Goal: Information Seeking & Learning: Learn about a topic

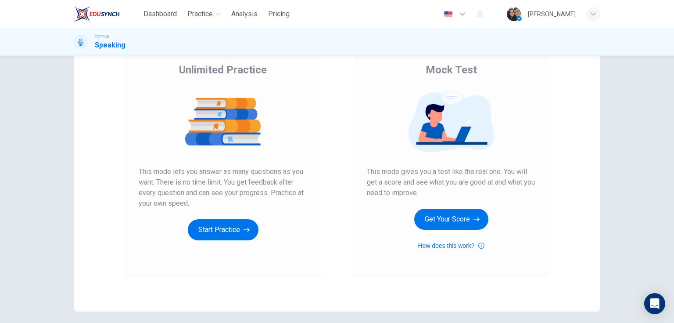
scroll to position [70, 0]
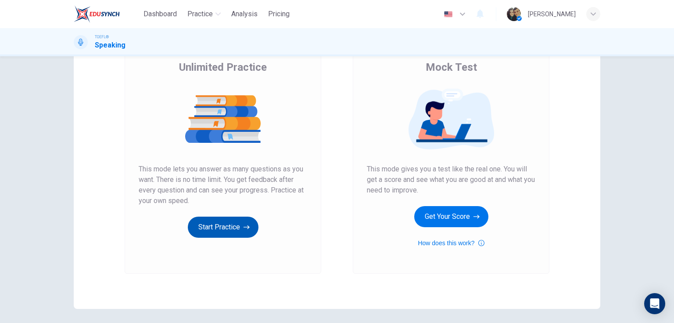
click at [234, 231] on button "Start Practice" at bounding box center [223, 226] width 71 height 21
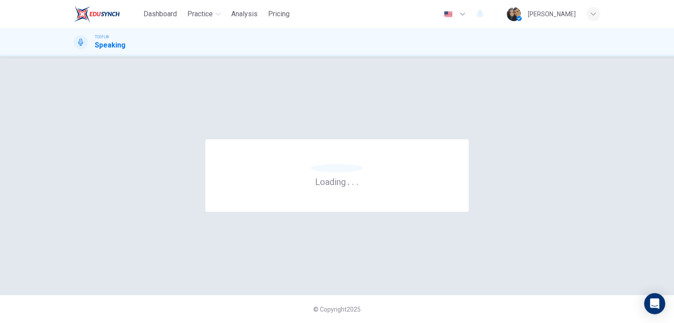
scroll to position [0, 0]
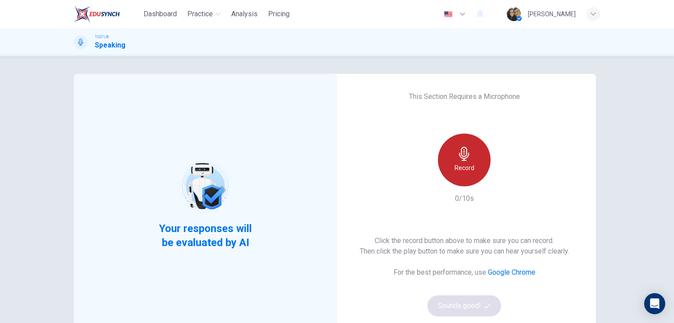
click at [458, 157] on icon "button" at bounding box center [464, 154] width 14 height 14
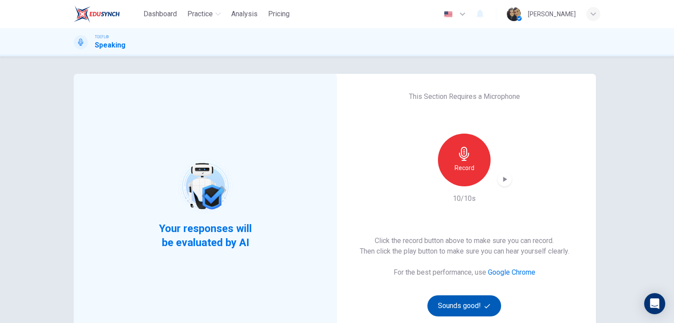
click at [474, 310] on button "Sounds good!" at bounding box center [464, 305] width 74 height 21
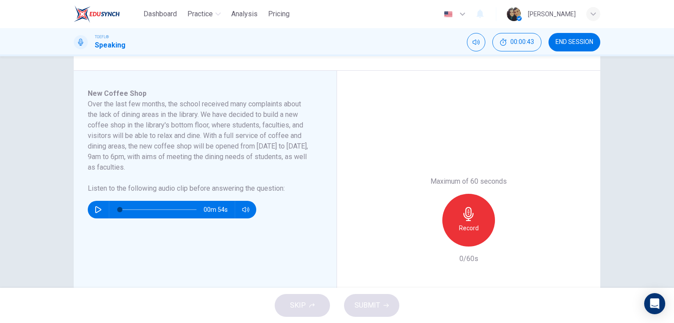
scroll to position [176, 0]
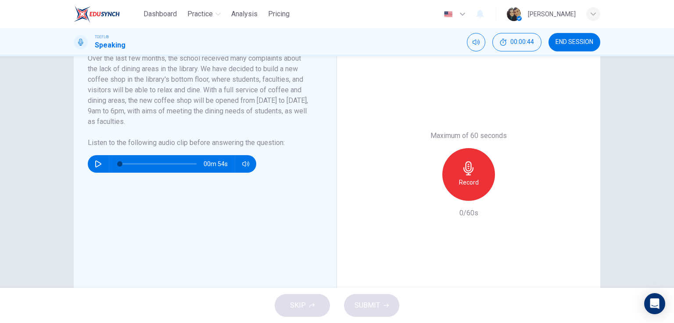
click at [91, 160] on button "button" at bounding box center [98, 164] width 14 height 18
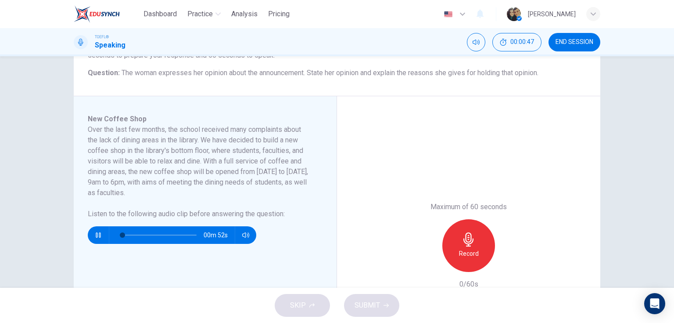
scroll to position [105, 0]
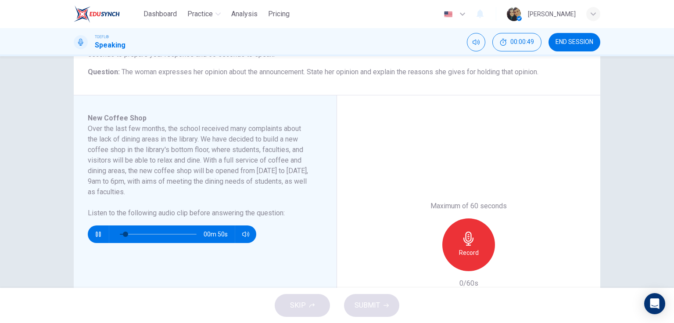
click at [97, 228] on button "button" at bounding box center [98, 234] width 14 height 18
type input "0"
drag, startPoint x: 123, startPoint y: 234, endPoint x: 113, endPoint y: 236, distance: 9.7
click at [117, 236] on span at bounding box center [119, 233] width 5 height 5
click at [245, 236] on icon "button" at bounding box center [245, 233] width 7 height 7
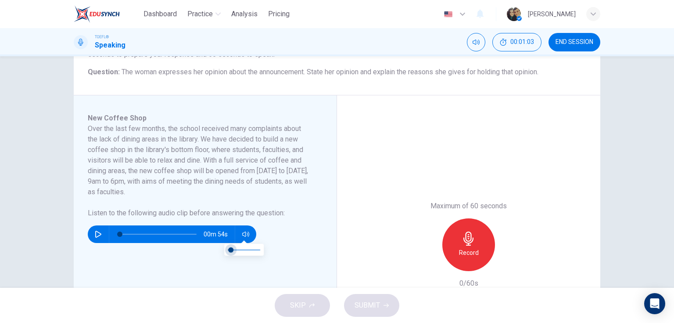
type input "0"
drag, startPoint x: 235, startPoint y: 252, endPoint x: 212, endPoint y: 249, distance: 23.5
click at [212, 249] on body "Dashboard Practice Analysis Pricing English en ​ [PERSON_NAME] TOEFL® Speaking …" at bounding box center [337, 161] width 674 height 323
click at [95, 234] on icon "button" at bounding box center [98, 233] width 7 height 7
click at [97, 235] on icon "button" at bounding box center [98, 233] width 7 height 7
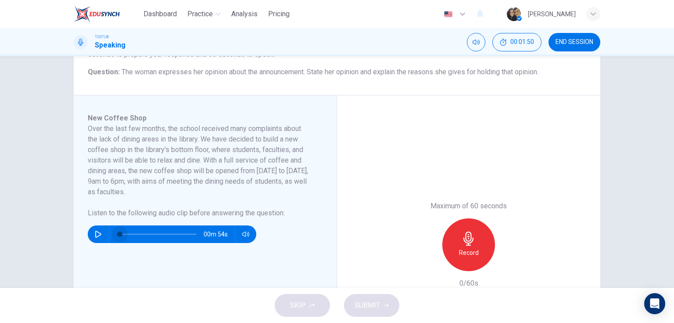
drag, startPoint x: 177, startPoint y: 234, endPoint x: 105, endPoint y: 229, distance: 72.6
click at [102, 229] on div "00m 54s" at bounding box center [172, 234] width 168 height 18
click at [242, 233] on icon "button" at bounding box center [245, 233] width 7 height 5
click at [93, 232] on button "button" at bounding box center [98, 234] width 14 height 18
click at [97, 232] on icon "button" at bounding box center [98, 233] width 7 height 7
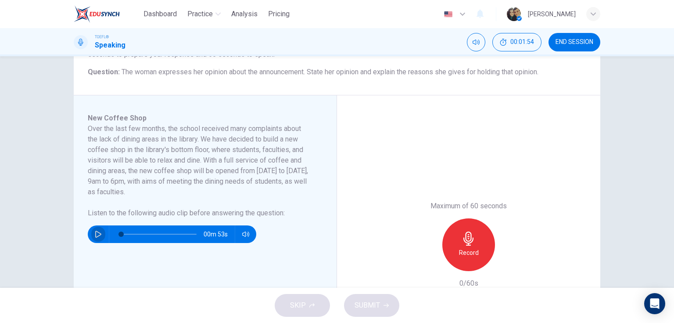
click at [97, 232] on icon "button" at bounding box center [98, 233] width 7 height 7
type input "4"
type input "0.1"
type input "4"
type input "0.2"
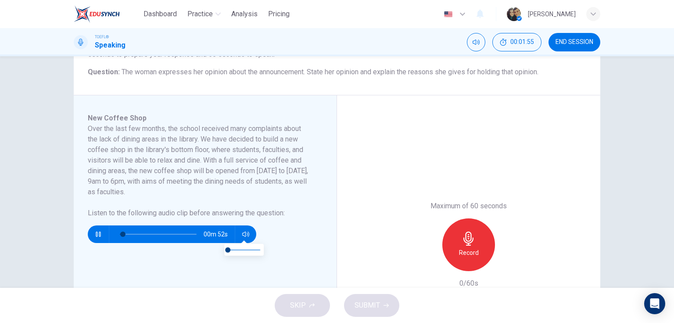
type input "4"
type input "0.4"
type input "4"
type input "0.5"
type input "4"
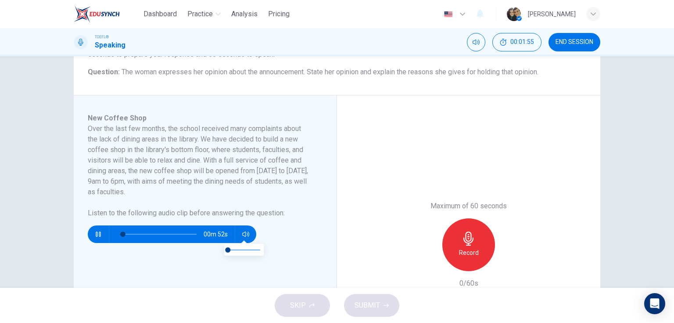
type input "0.8"
type input "4"
type input "1"
drag, startPoint x: 229, startPoint y: 248, endPoint x: 286, endPoint y: 250, distance: 57.5
click at [286, 250] on body "Dashboard Practice Analysis Pricing English en ​ [PERSON_NAME] TOEFL® Speaking …" at bounding box center [337, 161] width 674 height 323
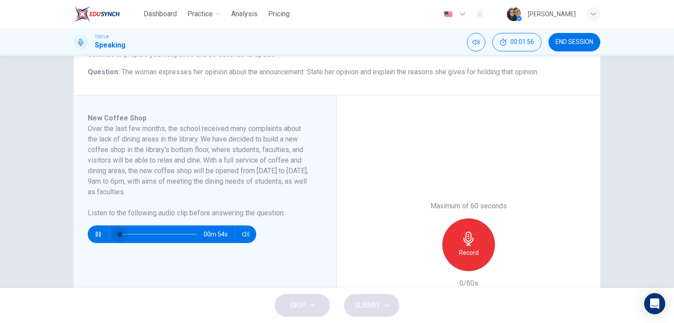
drag, startPoint x: 124, startPoint y: 233, endPoint x: 102, endPoint y: 233, distance: 21.9
click at [109, 235] on div at bounding box center [156, 234] width 94 height 18
click at [183, 233] on span at bounding box center [158, 234] width 77 height 12
click at [97, 233] on icon "button" at bounding box center [98, 233] width 7 height 7
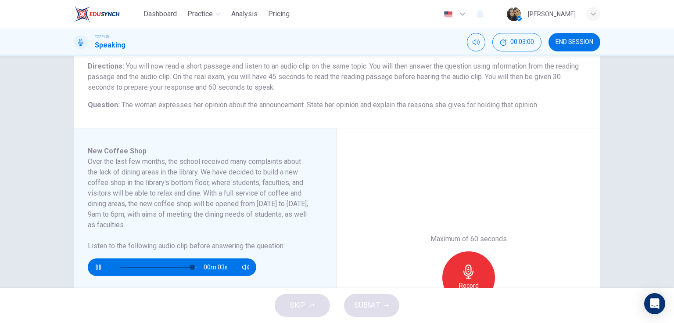
scroll to position [70, 0]
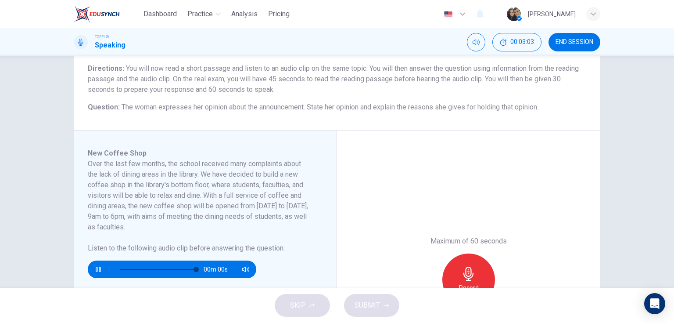
type input "0"
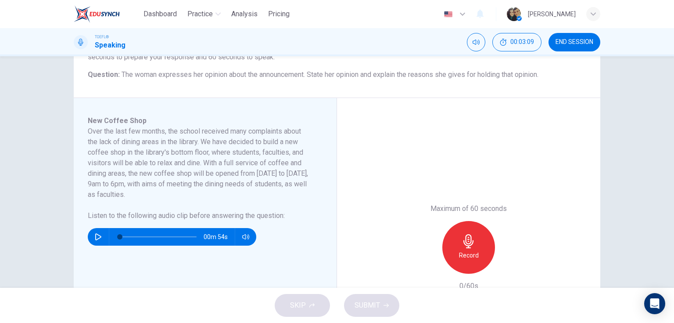
scroll to position [105, 0]
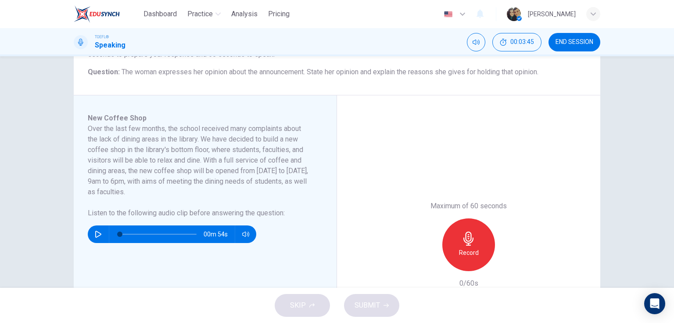
click at [462, 239] on icon "button" at bounding box center [469, 238] width 14 height 14
click at [470, 240] on icon "button" at bounding box center [468, 238] width 10 height 14
click at [361, 302] on span "SUBMIT" at bounding box center [367, 305] width 25 height 12
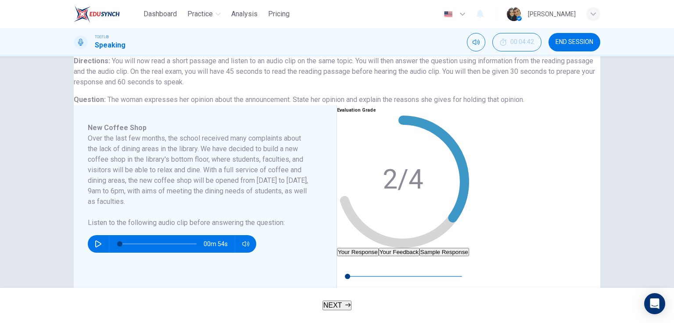
scroll to position [140, 0]
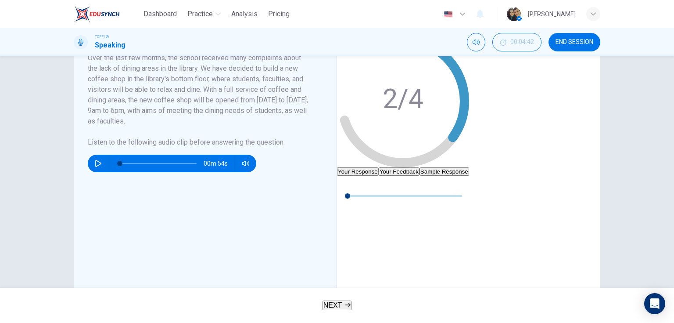
click at [469, 167] on button "Sample Response" at bounding box center [444, 171] width 50 height 8
click at [347, 186] on icon "button" at bounding box center [344, 182] width 6 height 7
click at [348, 186] on icon "button" at bounding box center [344, 182] width 7 height 7
type input "23"
click at [332, 304] on span "NEXT" at bounding box center [332, 304] width 19 height 7
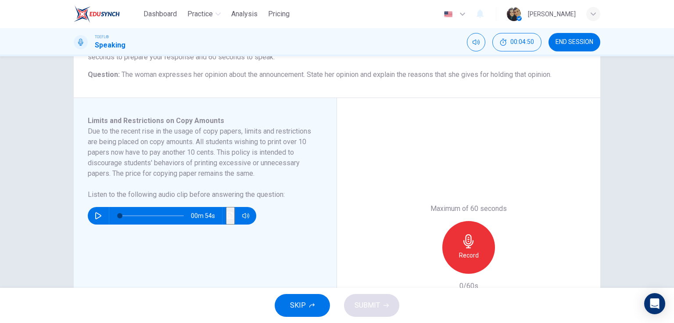
scroll to position [105, 0]
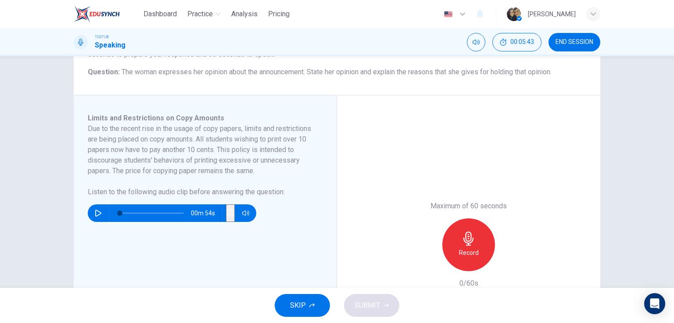
click at [100, 214] on button "button" at bounding box center [98, 213] width 14 height 18
type input "0"
click at [468, 236] on icon "button" at bounding box center [469, 238] width 14 height 14
click at [456, 248] on div "Stop" at bounding box center [468, 244] width 53 height 53
click at [364, 309] on span "SUBMIT" at bounding box center [367, 305] width 25 height 12
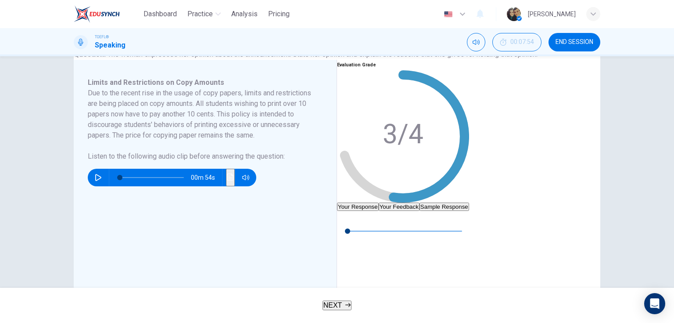
click at [469, 202] on button "Sample Response" at bounding box center [444, 206] width 50 height 8
click at [351, 225] on button "button" at bounding box center [344, 218] width 14 height 14
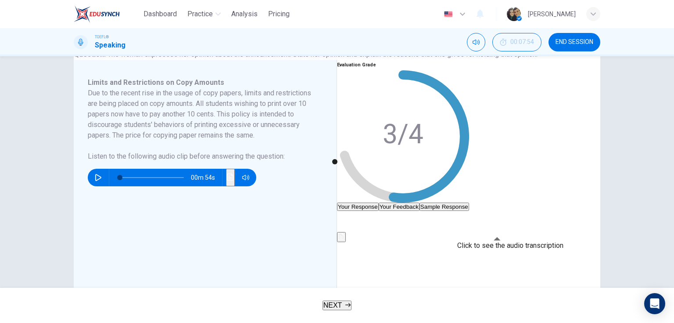
click at [345, 233] on icon "Click to see the audio transcription" at bounding box center [341, 236] width 7 height 7
type input "91"
click at [336, 306] on span "NEXT" at bounding box center [332, 304] width 19 height 7
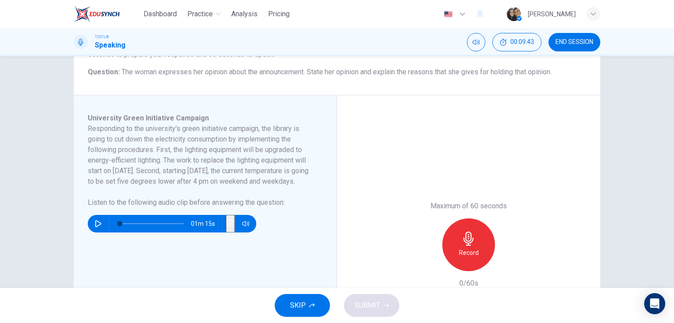
click at [91, 232] on button "button" at bounding box center [98, 224] width 14 height 18
type input "0"
click at [473, 247] on h6 "Record" at bounding box center [469, 252] width 20 height 11
click at [371, 302] on span "SUBMIT" at bounding box center [367, 305] width 25 height 12
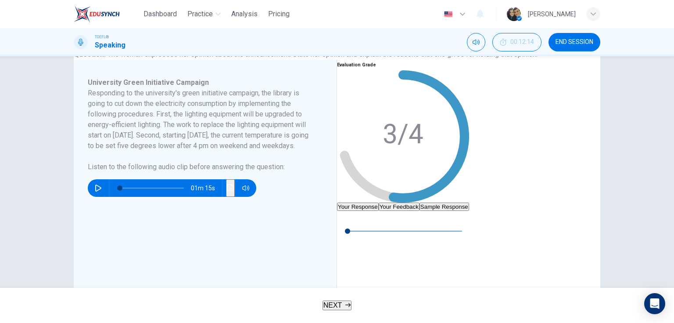
click at [469, 202] on button "Sample Response" at bounding box center [444, 206] width 50 height 8
click at [348, 221] on icon "button" at bounding box center [344, 217] width 7 height 7
type input "53"
click at [334, 305] on span "NEXT" at bounding box center [332, 304] width 19 height 7
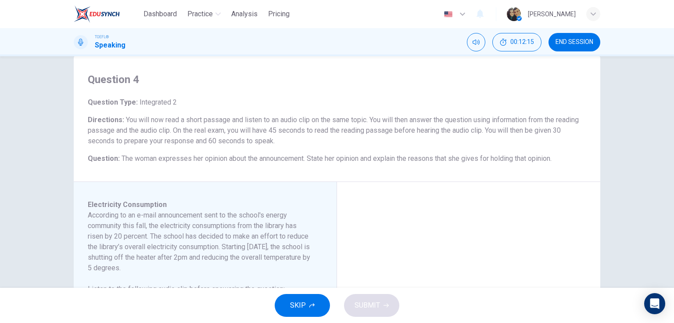
scroll to position [70, 0]
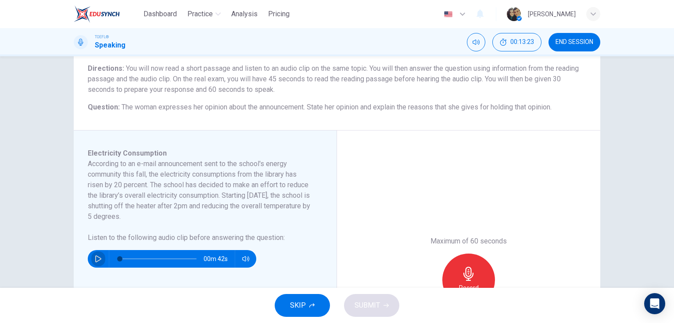
click at [98, 255] on icon "button" at bounding box center [98, 258] width 7 height 7
type input "0"
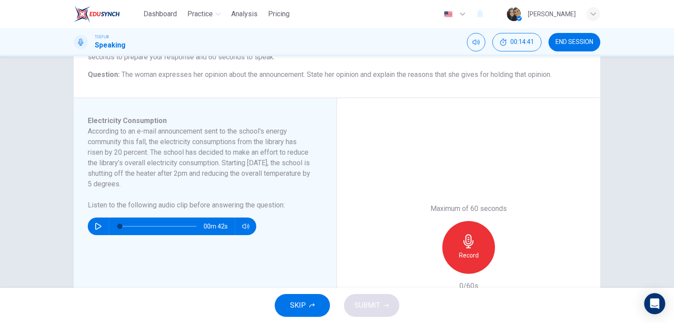
scroll to position [105, 0]
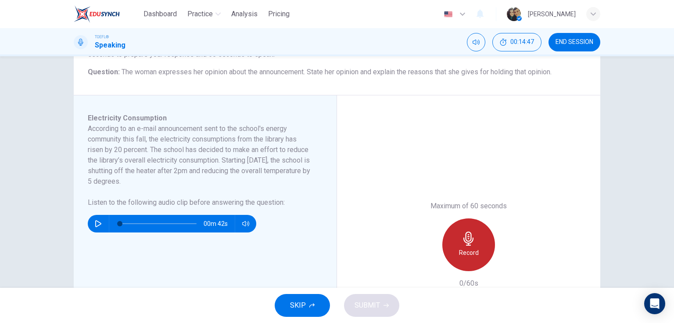
click at [470, 251] on h6 "Record" at bounding box center [469, 252] width 20 height 11
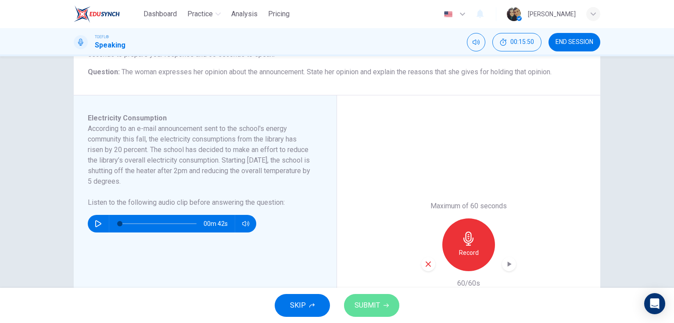
click at [370, 301] on span "SUBMIT" at bounding box center [367, 305] width 25 height 12
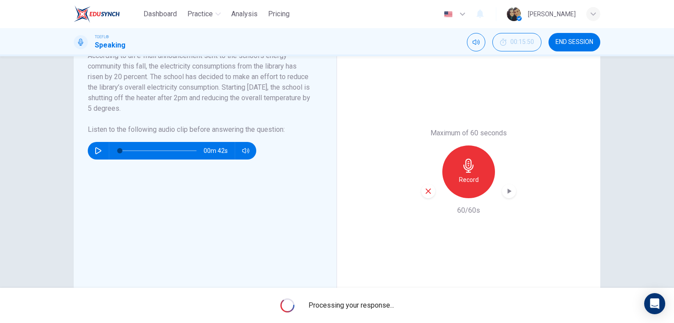
scroll to position [176, 0]
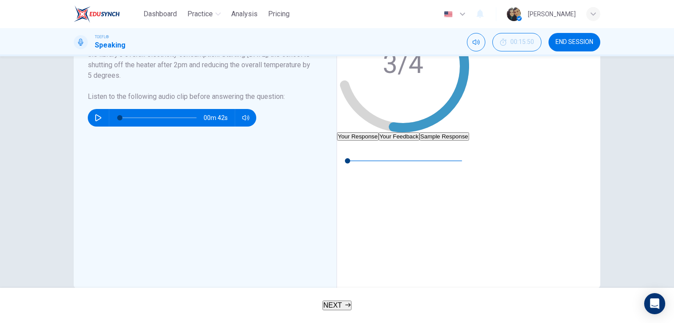
click at [469, 132] on button "Sample Response" at bounding box center [444, 136] width 50 height 8
click at [363, 158] on div "00m 33s" at bounding box center [403, 157] width 132 height 35
click at [348, 151] on icon "button" at bounding box center [344, 147] width 7 height 7
type input "0"
click at [347, 300] on button "NEXT" at bounding box center [337, 305] width 29 height 10
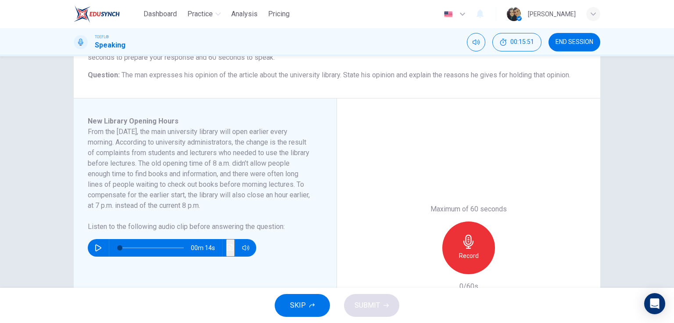
scroll to position [105, 0]
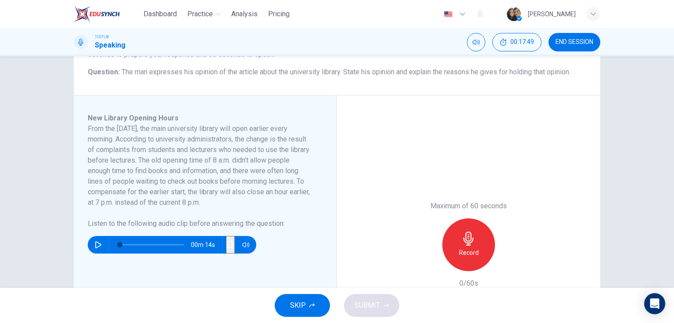
click at [104, 248] on div "00m 14s" at bounding box center [172, 245] width 168 height 18
click at [97, 242] on icon "button" at bounding box center [98, 244] width 6 height 7
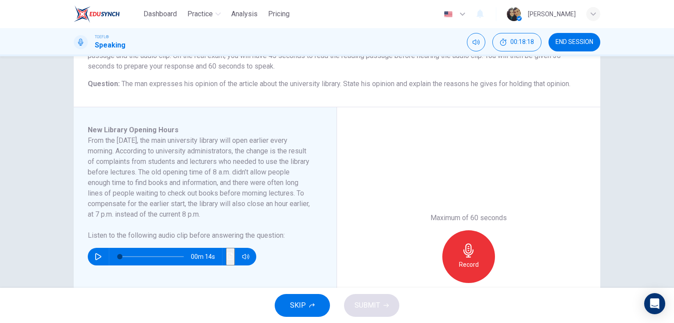
scroll to position [88, 0]
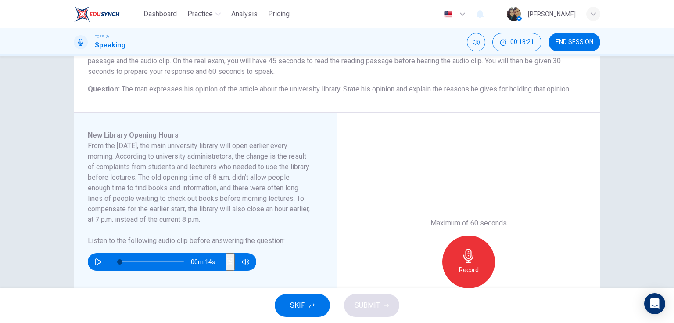
click at [95, 260] on icon "button" at bounding box center [98, 261] width 7 height 7
drag, startPoint x: 242, startPoint y: 230, endPoint x: 93, endPoint y: 148, distance: 169.9
click at [101, 155] on div "From the [DATE], the main university library will open earlier every morning. A…" at bounding box center [200, 192] width 224 height 105
drag, startPoint x: 93, startPoint y: 148, endPoint x: 283, endPoint y: 216, distance: 202.4
click at [283, 216] on h6 "From the [DATE], the main university library will open earlier every morning. A…" at bounding box center [200, 182] width 224 height 84
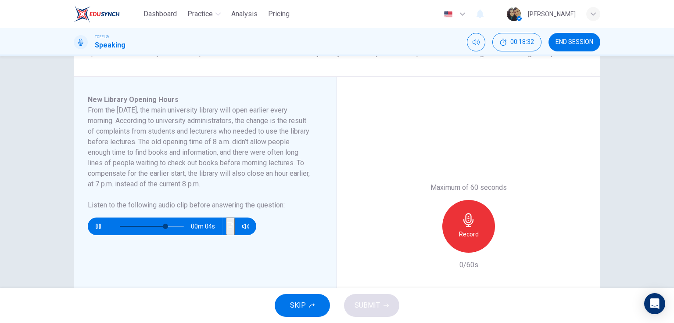
scroll to position [158, 0]
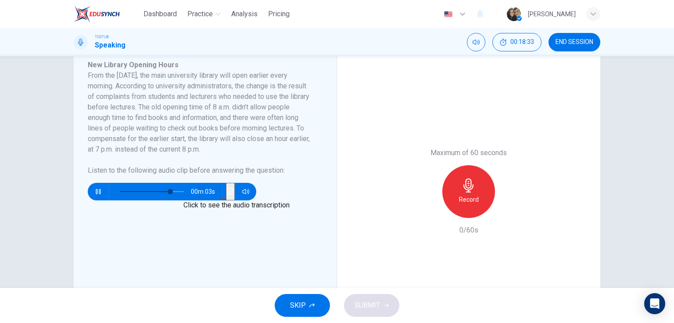
click at [227, 190] on icon "Click to see the audio transcription" at bounding box center [230, 190] width 7 height 7
type input "0"
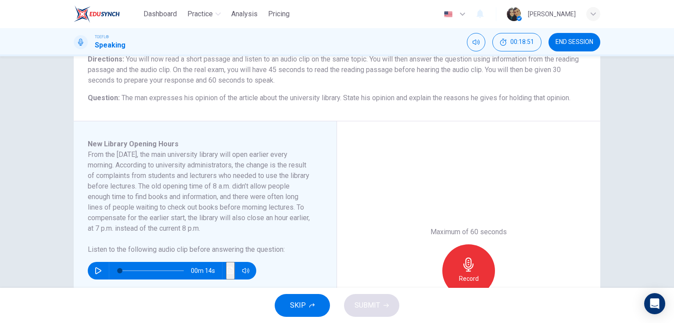
scroll to position [105, 0]
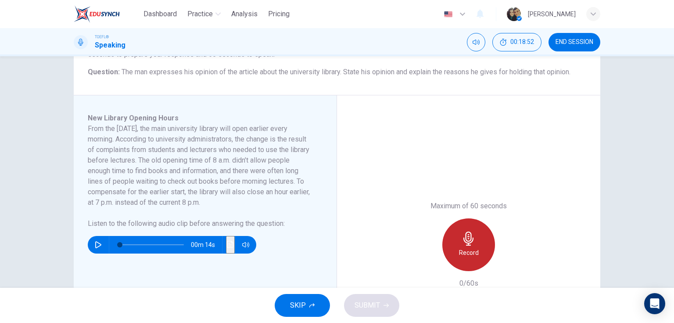
click at [464, 233] on icon "button" at bounding box center [468, 238] width 10 height 14
click at [464, 237] on icon "button" at bounding box center [468, 238] width 10 height 14
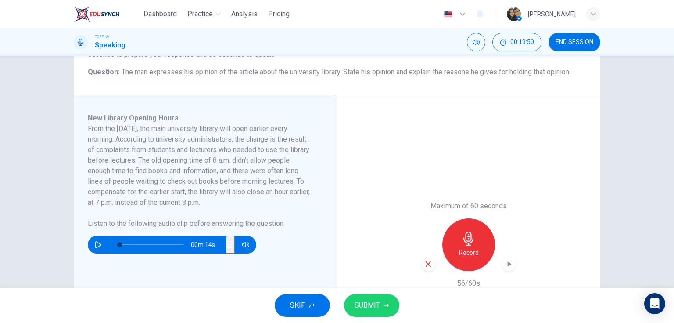
click at [374, 314] on button "SUBMIT" at bounding box center [371, 305] width 55 height 23
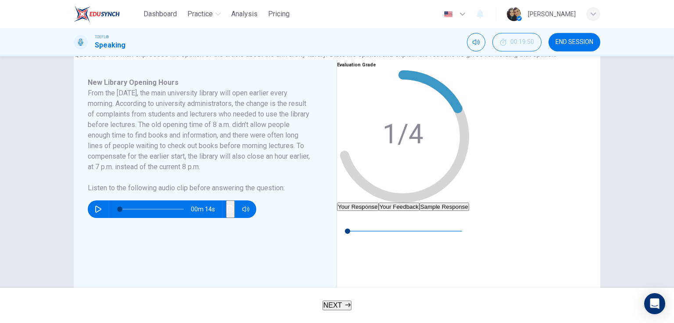
click at [419, 202] on button "Your Feedback" at bounding box center [399, 206] width 41 height 8
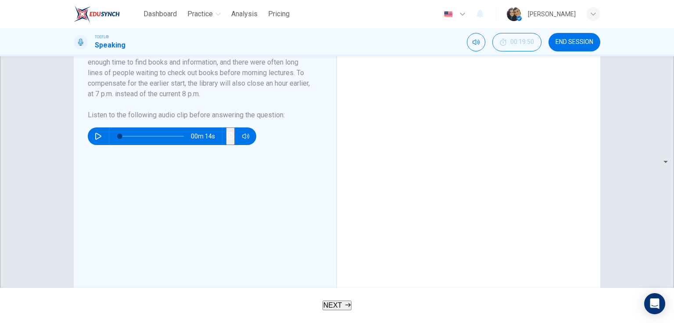
scroll to position [176, 0]
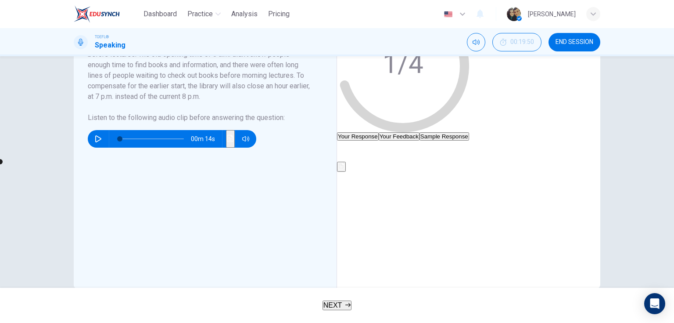
click at [336, 308] on span "NEXT" at bounding box center [332, 304] width 19 height 7
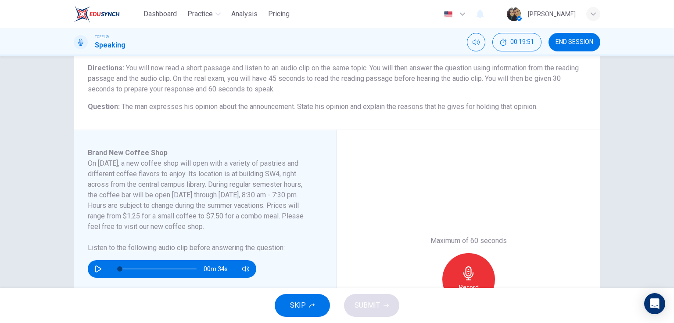
scroll to position [105, 0]
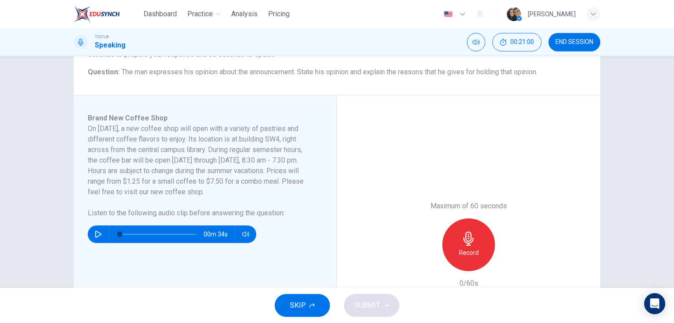
click at [99, 234] on icon "button" at bounding box center [98, 233] width 6 height 7
type input "0"
click at [472, 242] on icon "button" at bounding box center [469, 238] width 14 height 14
click at [477, 234] on div "Stop" at bounding box center [468, 244] width 53 height 53
click at [370, 306] on span "SUBMIT" at bounding box center [367, 305] width 25 height 12
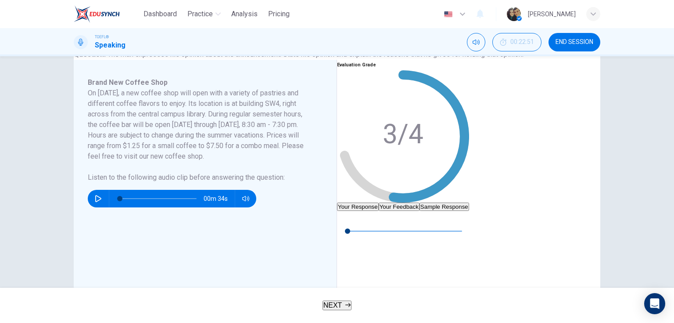
click at [469, 202] on button "Sample Response" at bounding box center [444, 206] width 50 height 8
click at [348, 221] on icon "button" at bounding box center [344, 217] width 7 height 7
type input "51"
click at [339, 301] on span "NEXT" at bounding box center [332, 304] width 19 height 7
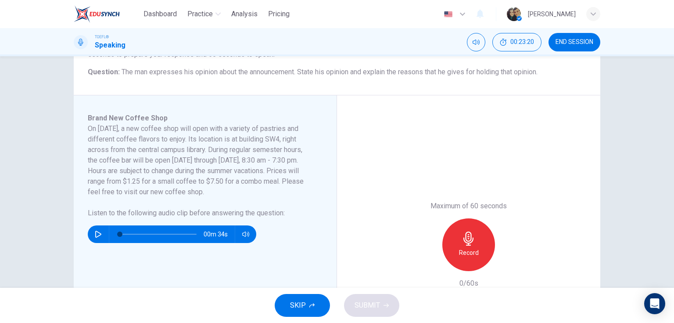
click at [95, 233] on icon "button" at bounding box center [98, 233] width 7 height 7
click at [96, 236] on icon "button" at bounding box center [98, 233] width 7 height 7
click at [478, 244] on div "Record" at bounding box center [468, 244] width 53 height 53
click at [461, 258] on div "Record" at bounding box center [468, 244] width 53 height 53
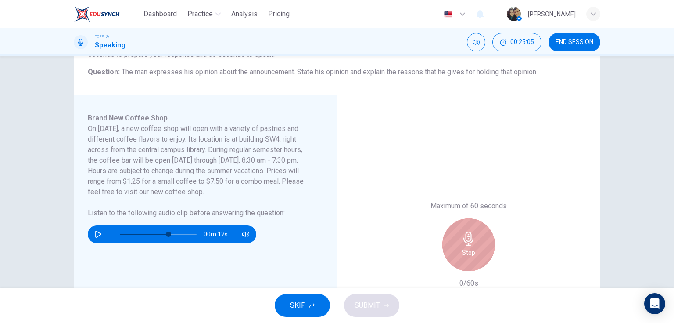
click at [461, 258] on div "Stop" at bounding box center [468, 244] width 53 height 53
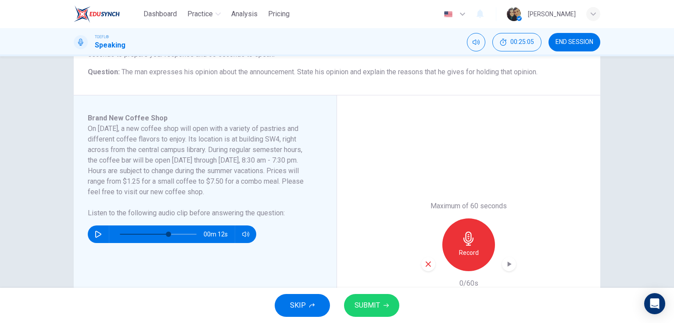
click at [370, 301] on span "SUBMIT" at bounding box center [367, 305] width 25 height 12
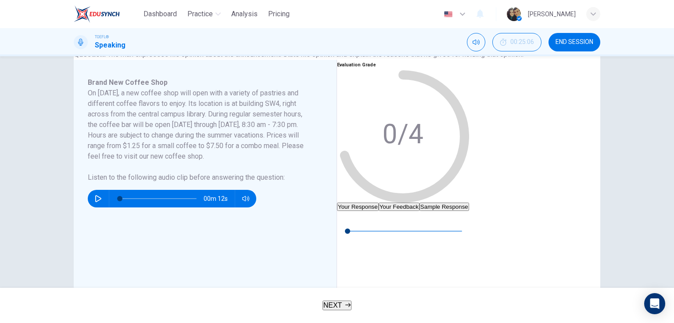
type input "0"
click at [335, 301] on span "NEXT" at bounding box center [332, 304] width 19 height 7
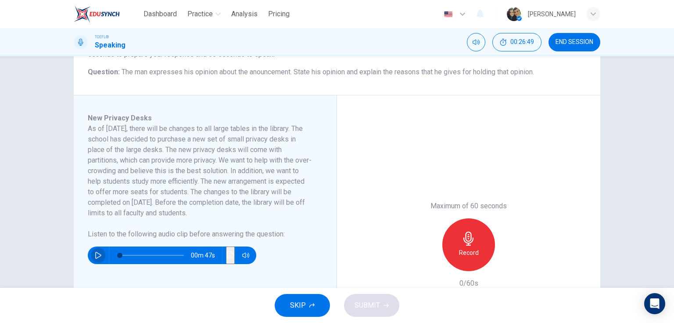
click at [94, 248] on button "button" at bounding box center [98, 255] width 14 height 18
click at [95, 258] on icon "button" at bounding box center [98, 254] width 7 height 7
click at [98, 254] on icon "button" at bounding box center [98, 254] width 7 height 7
click at [98, 254] on icon "button" at bounding box center [98, 254] width 5 height 5
drag, startPoint x: 123, startPoint y: 251, endPoint x: 99, endPoint y: 251, distance: 24.1
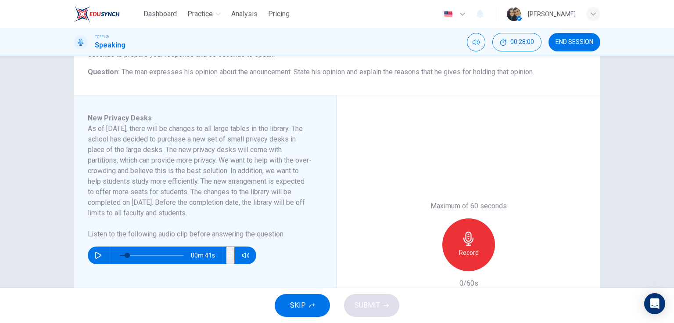
click at [104, 251] on div "00m 41s" at bounding box center [172, 255] width 168 height 18
click at [95, 253] on icon "button" at bounding box center [98, 254] width 7 height 7
type input "0"
click at [484, 256] on div "Record" at bounding box center [468, 244] width 53 height 53
click at [480, 258] on div "Stop" at bounding box center [468, 244] width 53 height 53
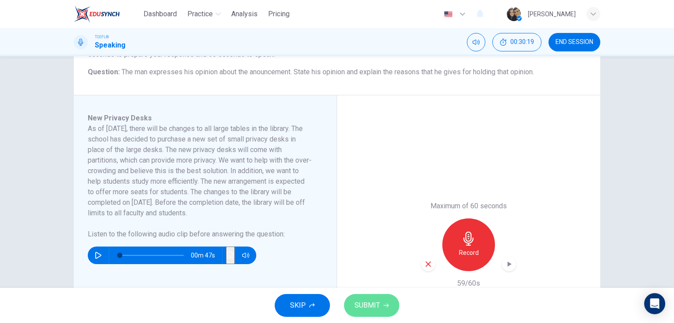
click at [383, 311] on button "SUBMIT" at bounding box center [371, 305] width 55 height 23
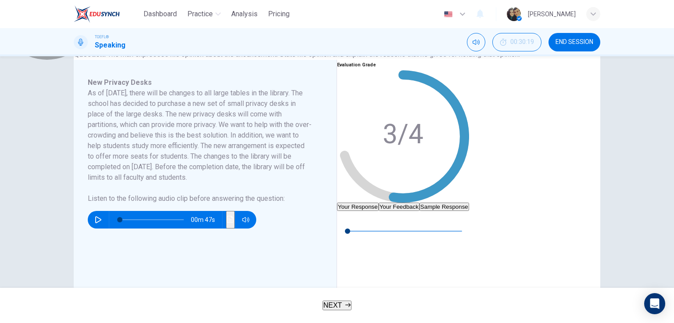
click at [419, 202] on button "Your Feedback" at bounding box center [399, 206] width 41 height 8
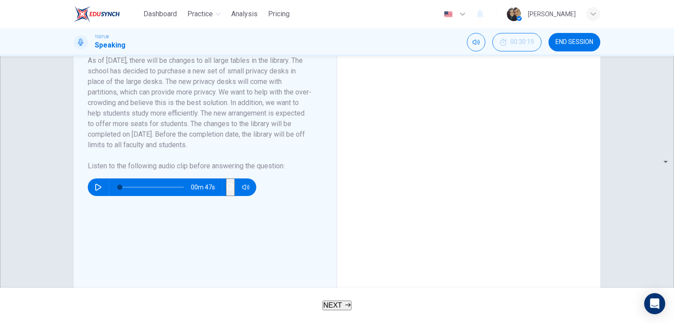
scroll to position [140, 0]
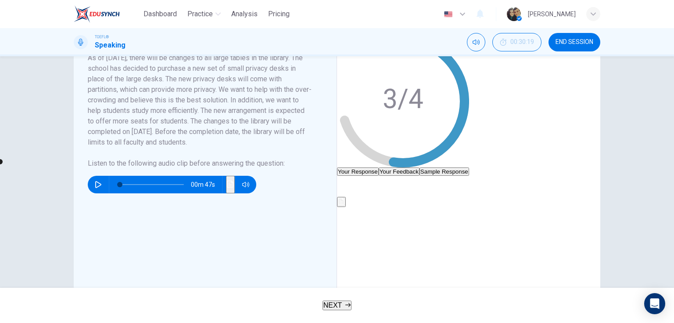
click at [347, 186] on icon "button" at bounding box center [344, 182] width 6 height 7
type input "74"
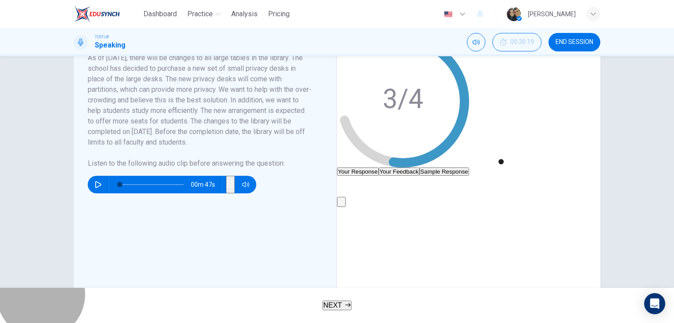
click at [348, 300] on button "NEXT" at bounding box center [337, 305] width 29 height 10
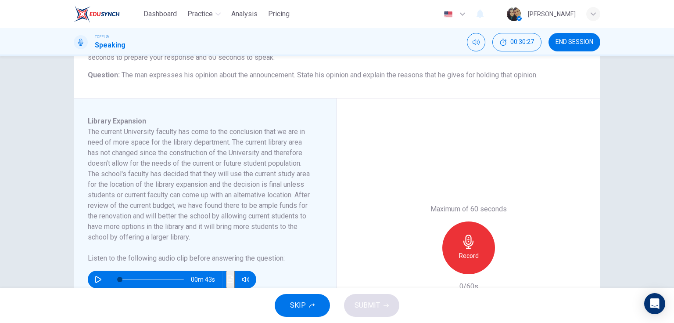
scroll to position [105, 0]
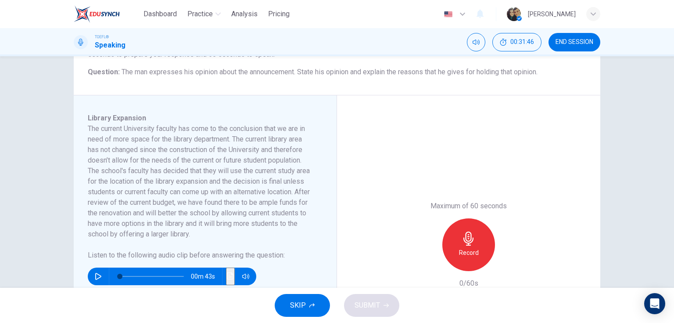
click at [97, 271] on button "button" at bounding box center [98, 276] width 14 height 18
type input "0"
click at [466, 251] on h6 "Record" at bounding box center [469, 252] width 20 height 11
click at [468, 240] on icon "button" at bounding box center [468, 238] width 10 height 14
click at [379, 316] on div "SKIP SUBMIT" at bounding box center [337, 304] width 674 height 35
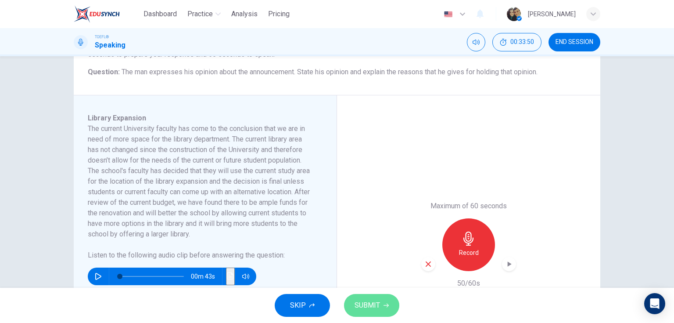
click at [381, 307] on button "SUBMIT" at bounding box center [371, 305] width 55 height 23
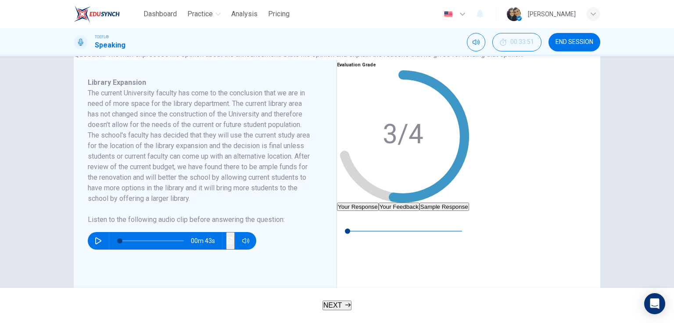
click at [469, 202] on button "Sample Response" at bounding box center [444, 206] width 50 height 8
click at [347, 221] on icon "button" at bounding box center [344, 217] width 6 height 7
type input "83"
click at [344, 310] on button "NEXT" at bounding box center [337, 305] width 29 height 10
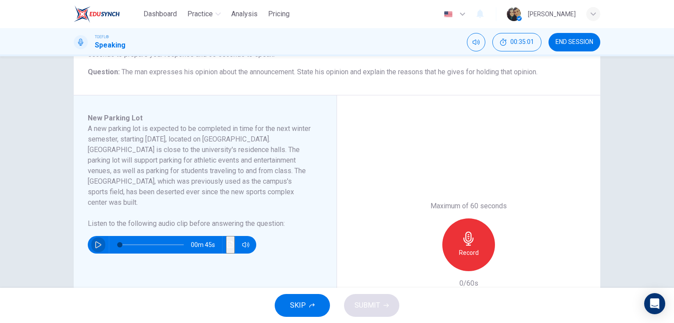
click at [103, 236] on button "button" at bounding box center [98, 245] width 14 height 18
type input "0"
click at [472, 249] on h6 "Record" at bounding box center [469, 252] width 20 height 11
click at [486, 247] on div "Stop" at bounding box center [468, 244] width 53 height 53
click at [375, 306] on span "SUBMIT" at bounding box center [367, 305] width 25 height 12
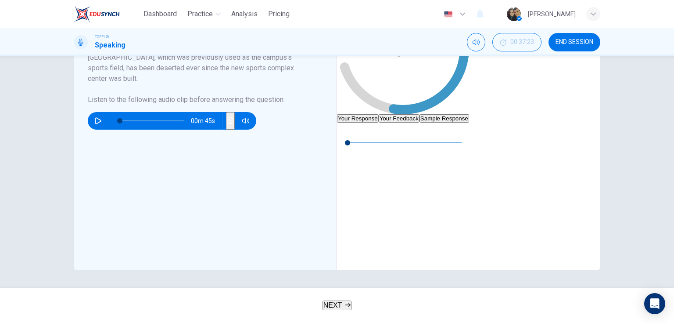
scroll to position [70, 0]
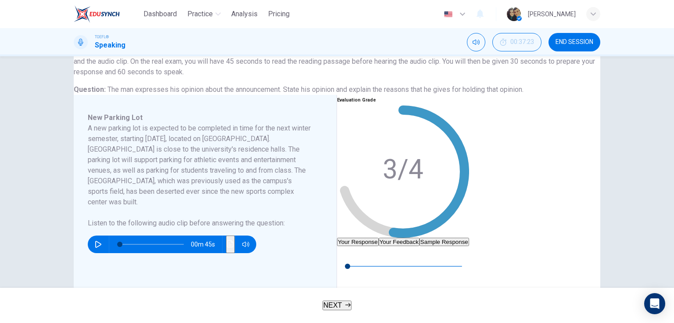
click at [469, 237] on button "Sample Response" at bounding box center [444, 241] width 50 height 8
click at [351, 260] on button "button" at bounding box center [344, 253] width 14 height 14
drag, startPoint x: 246, startPoint y: 176, endPoint x: 277, endPoint y: 171, distance: 31.9
click at [277, 171] on h6 "A new parking lot is expected to be completed in time for the next winter semes…" at bounding box center [200, 165] width 224 height 84
drag, startPoint x: 277, startPoint y: 171, endPoint x: 242, endPoint y: 177, distance: 36.1
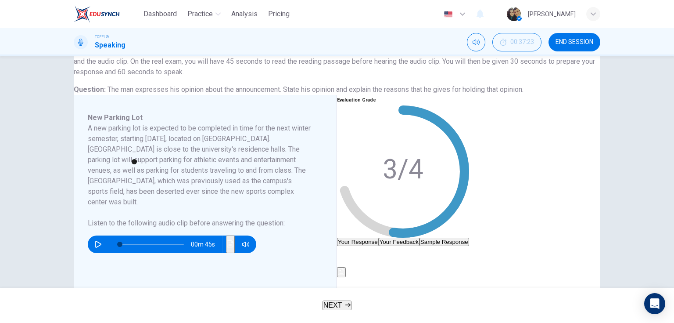
click at [242, 177] on h6 "A new parking lot is expected to be completed in time for the next winter semes…" at bounding box center [200, 165] width 224 height 84
type input "23"
click at [333, 307] on span "NEXT" at bounding box center [332, 304] width 19 height 7
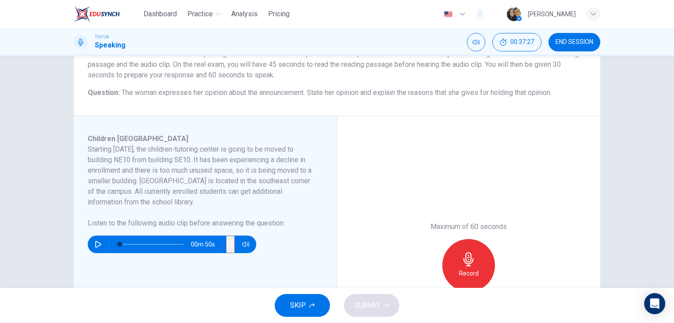
scroll to position [105, 0]
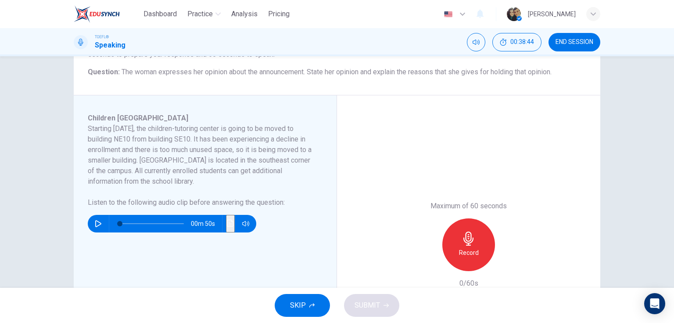
click at [96, 224] on icon "button" at bounding box center [98, 223] width 7 height 7
type input "0"
click at [472, 240] on icon "button" at bounding box center [469, 238] width 14 height 14
click at [427, 247] on div "Stop" at bounding box center [468, 244] width 95 height 53
click at [489, 253] on div "Stop" at bounding box center [468, 244] width 53 height 53
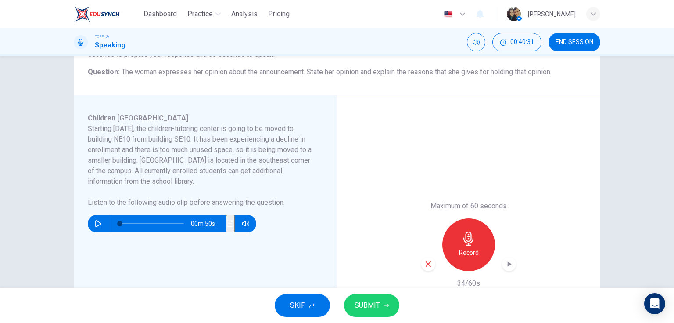
click at [427, 262] on icon "button" at bounding box center [428, 264] width 8 height 8
click at [469, 247] on h6 "Record" at bounding box center [469, 252] width 20 height 11
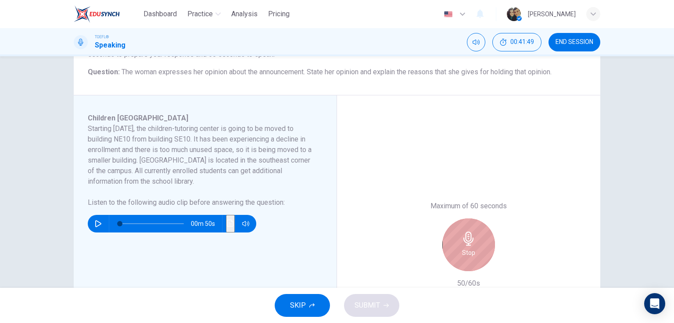
click at [452, 242] on div "Stop" at bounding box center [468, 244] width 53 height 53
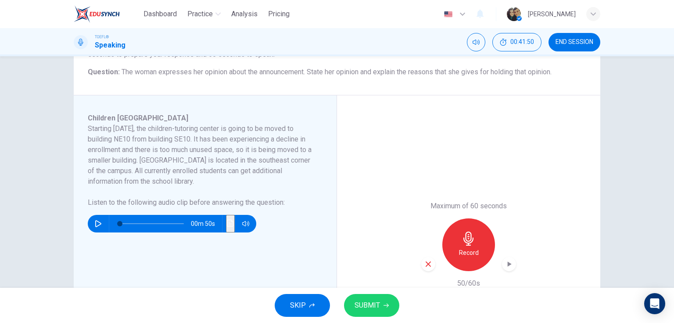
click at [360, 307] on span "SUBMIT" at bounding box center [367, 305] width 25 height 12
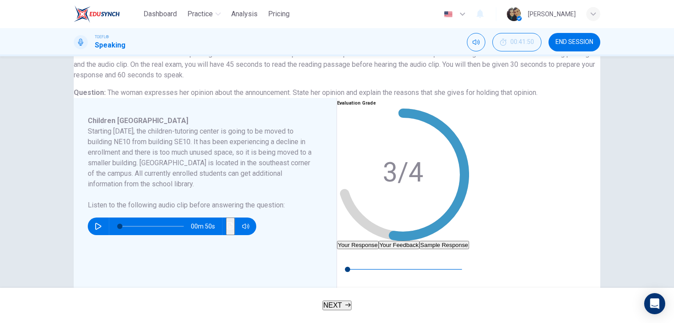
scroll to position [70, 0]
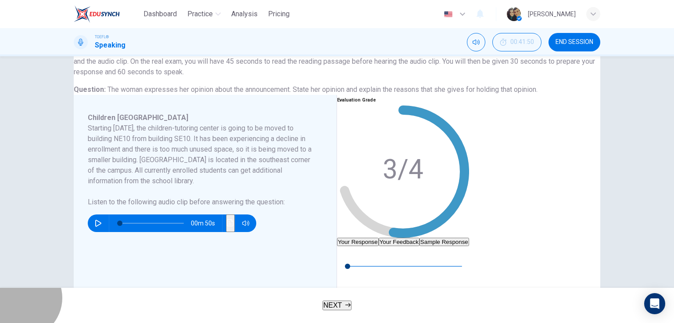
click at [329, 304] on span "NEXT" at bounding box center [332, 304] width 19 height 7
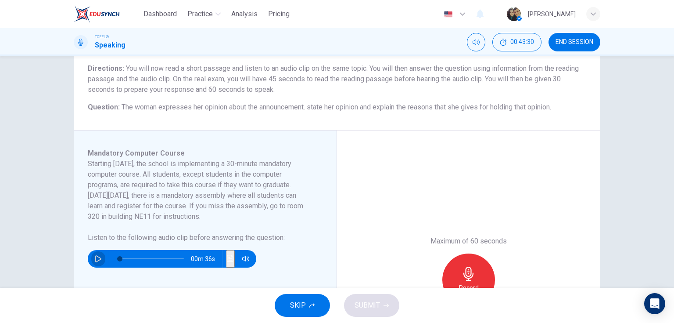
click at [100, 256] on button "button" at bounding box center [98, 259] width 14 height 18
type input "0"
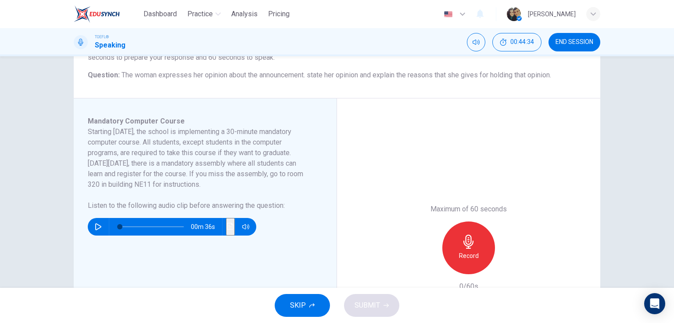
scroll to position [105, 0]
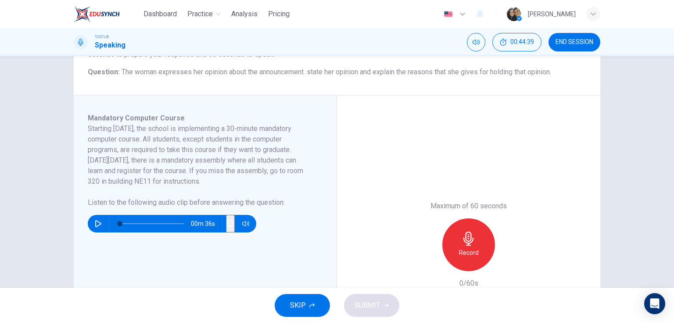
click at [470, 239] on icon "button" at bounding box center [469, 238] width 14 height 14
click at [482, 226] on div "Stop" at bounding box center [468, 244] width 53 height 53
click at [354, 300] on button "SUBMIT" at bounding box center [371, 305] width 55 height 23
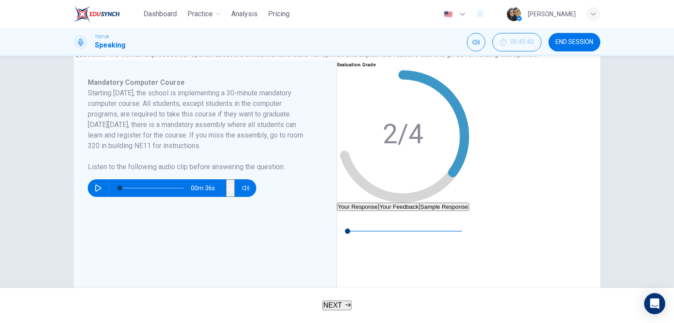
click at [469, 202] on button "Sample Response" at bounding box center [444, 206] width 50 height 8
click at [348, 221] on icon "button" at bounding box center [344, 217] width 7 height 7
type input "87"
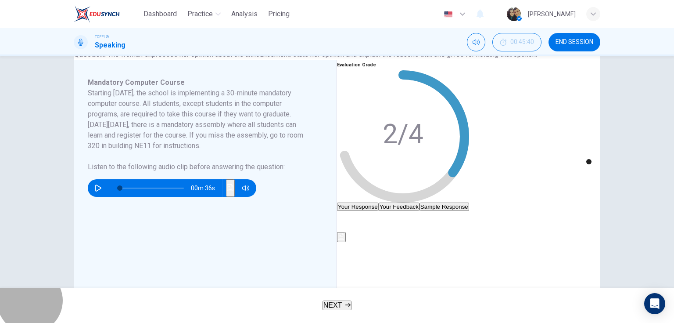
click at [337, 306] on span "NEXT" at bounding box center [332, 304] width 19 height 7
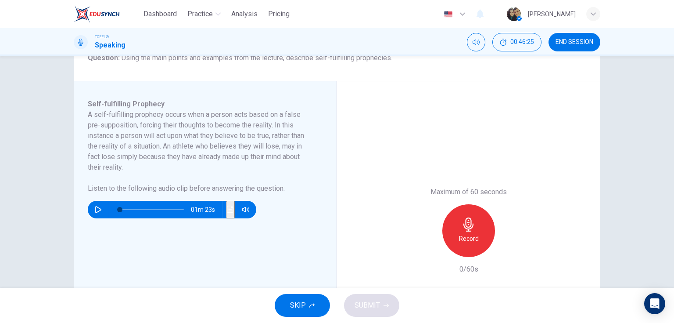
scroll to position [140, 0]
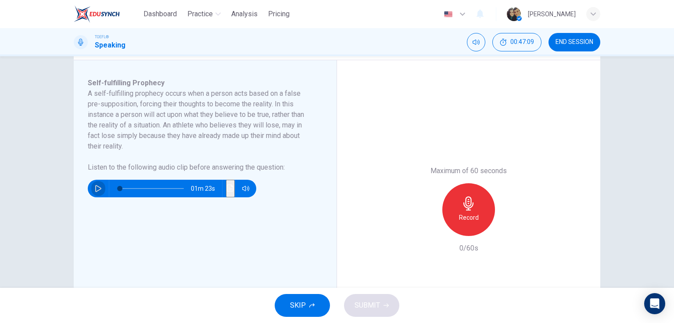
click at [98, 192] on button "button" at bounding box center [98, 188] width 14 height 18
type input "0"
click at [465, 209] on icon "button" at bounding box center [469, 203] width 14 height 14
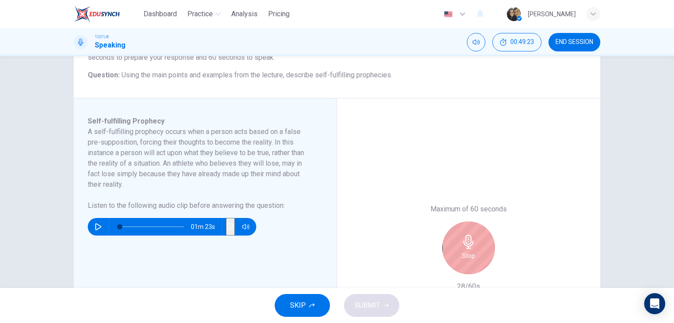
scroll to position [105, 0]
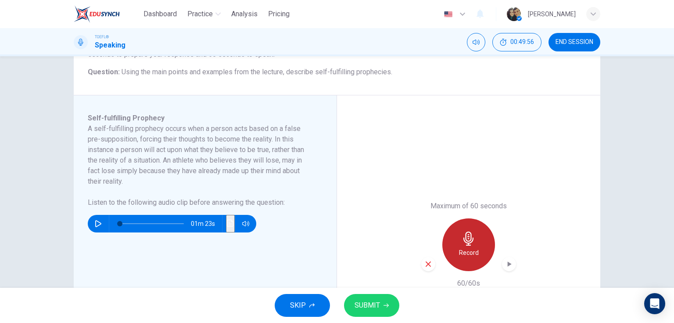
click at [375, 305] on span "SUBMIT" at bounding box center [367, 305] width 25 height 12
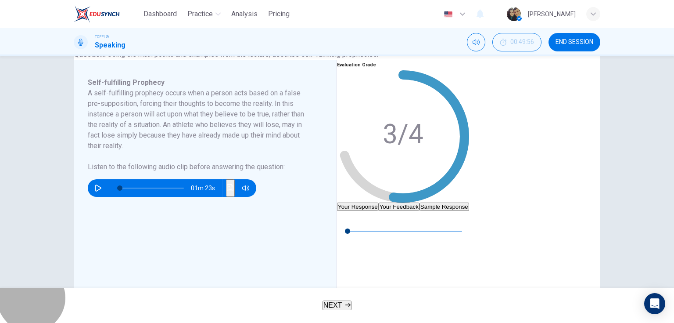
click at [338, 304] on span "NEXT" at bounding box center [332, 304] width 19 height 7
